Goal: Navigation & Orientation: Find specific page/section

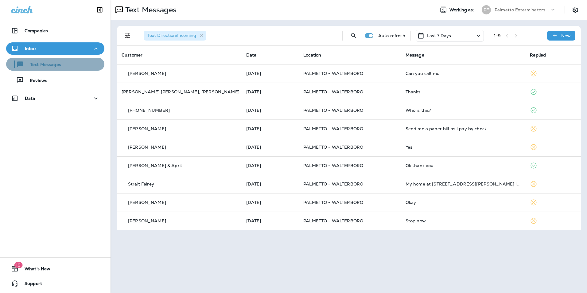
click at [70, 64] on div "Text Messages" at bounding box center [55, 64] width 93 height 9
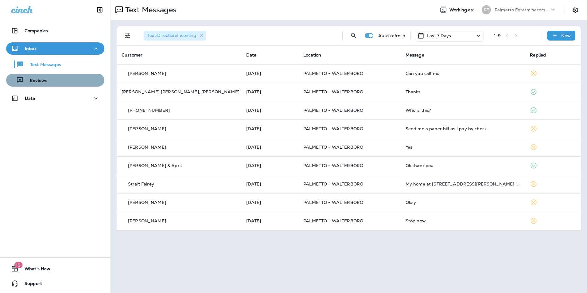
click at [74, 78] on div "Reviews" at bounding box center [55, 79] width 93 height 9
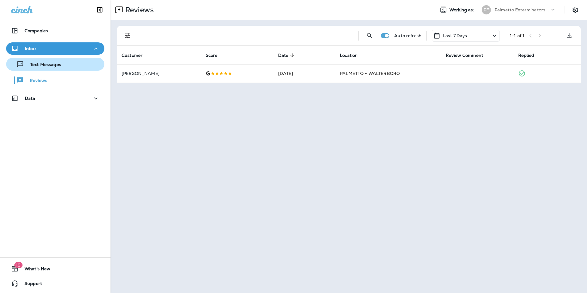
click at [73, 68] on div "Text Messages" at bounding box center [55, 64] width 93 height 9
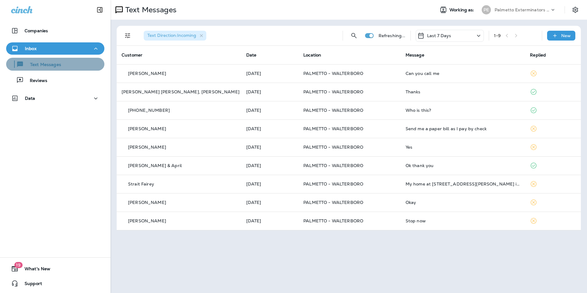
click at [66, 64] on div "Text Messages" at bounding box center [55, 64] width 93 height 9
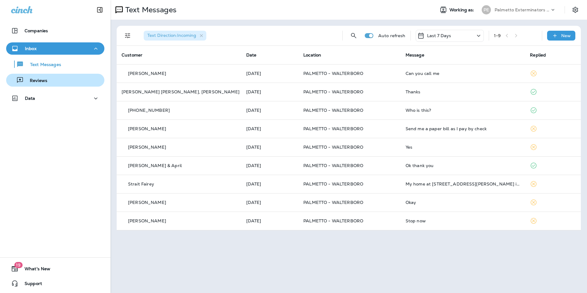
click at [59, 84] on div "Reviews" at bounding box center [55, 79] width 93 height 9
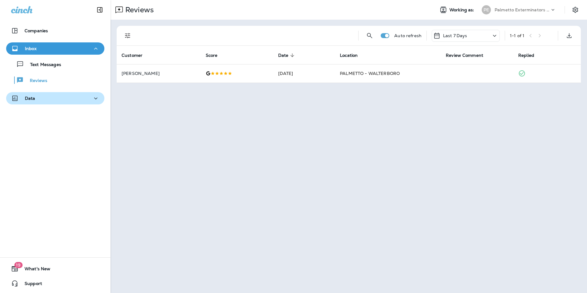
click at [35, 103] on button "Data" at bounding box center [55, 98] width 98 height 12
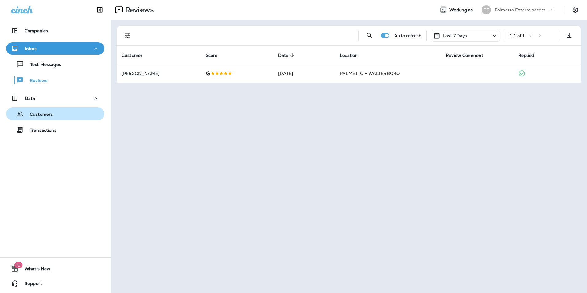
click at [45, 114] on p "Customers" at bounding box center [38, 115] width 29 height 6
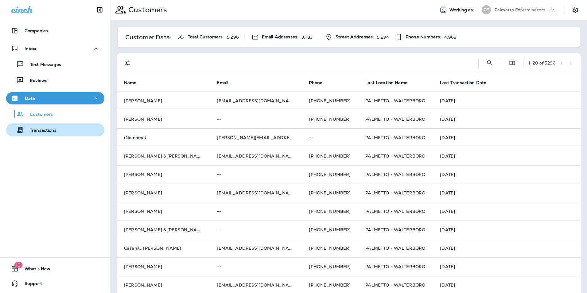
click at [45, 133] on p "Transactions" at bounding box center [40, 131] width 33 height 6
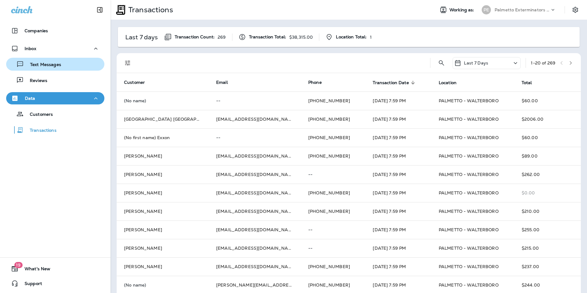
click at [52, 61] on div "Text Messages" at bounding box center [35, 64] width 52 height 9
